Goal: Consume media (video, audio)

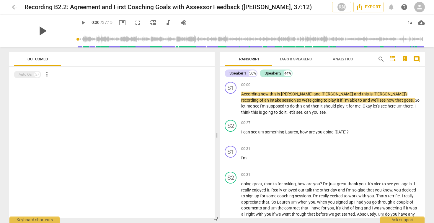
click at [38, 31] on span "play_arrow" at bounding box center [42, 30] width 15 height 15
click at [134, 22] on span "fullscreen" at bounding box center [137, 22] width 7 height 7
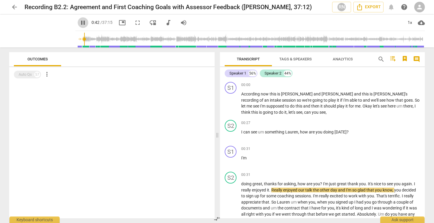
click at [79, 23] on span "pause" at bounding box center [82, 22] width 7 height 7
type input "43"
